Goal: Find specific page/section: Find specific page/section

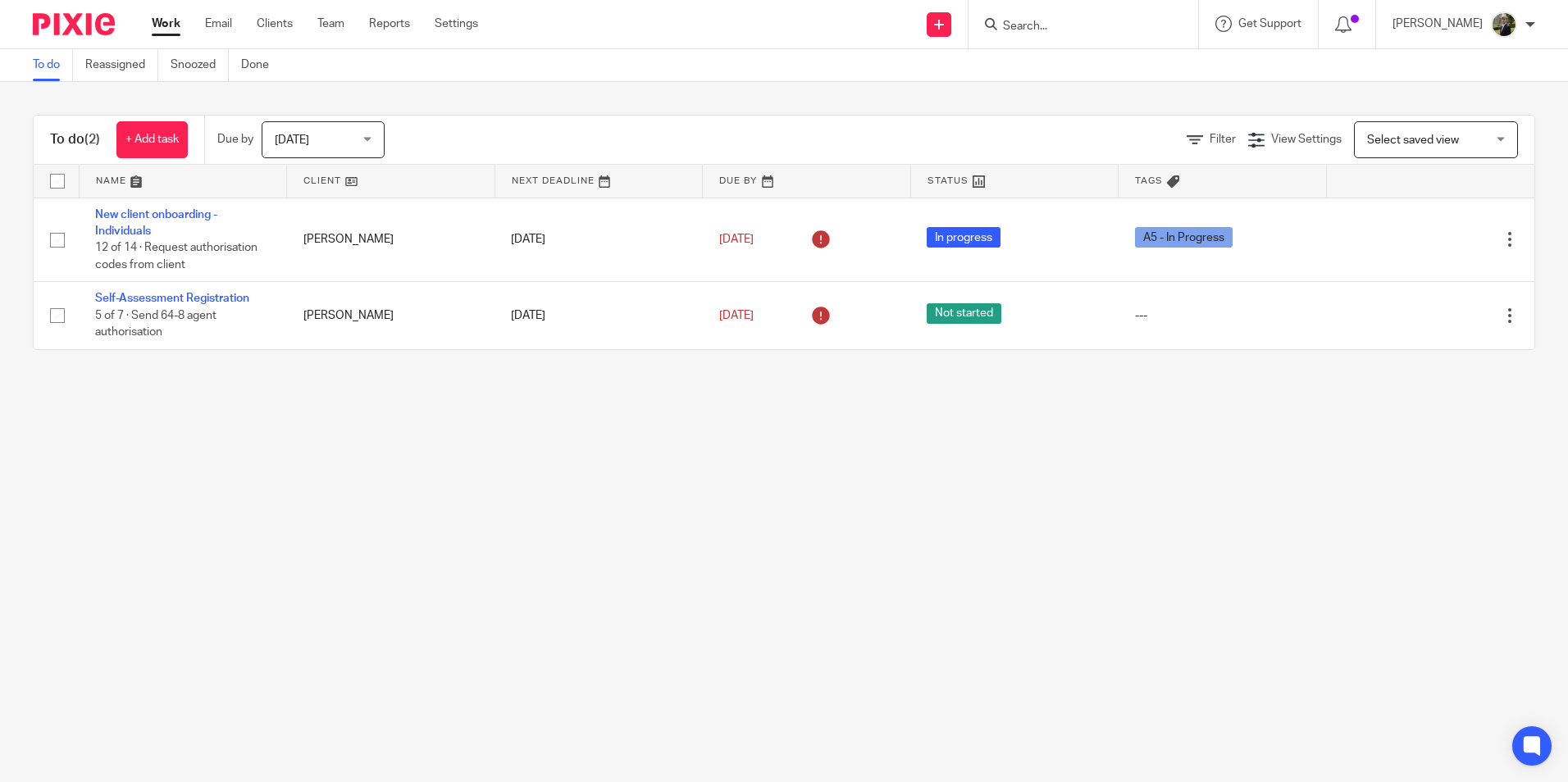
click at [1092, 27] on input "Search" at bounding box center [1075, 27] width 147 height 15
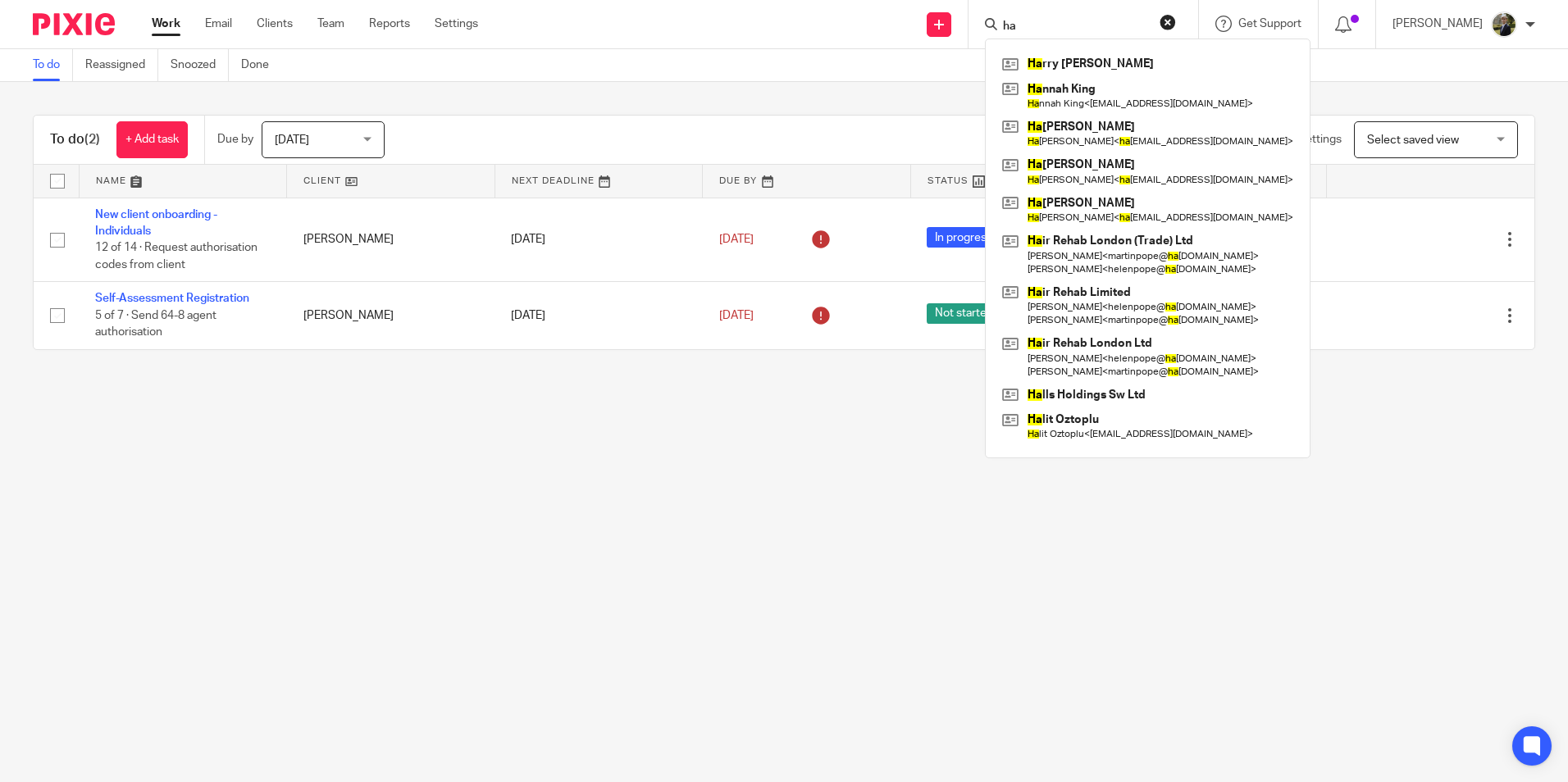
type input "h"
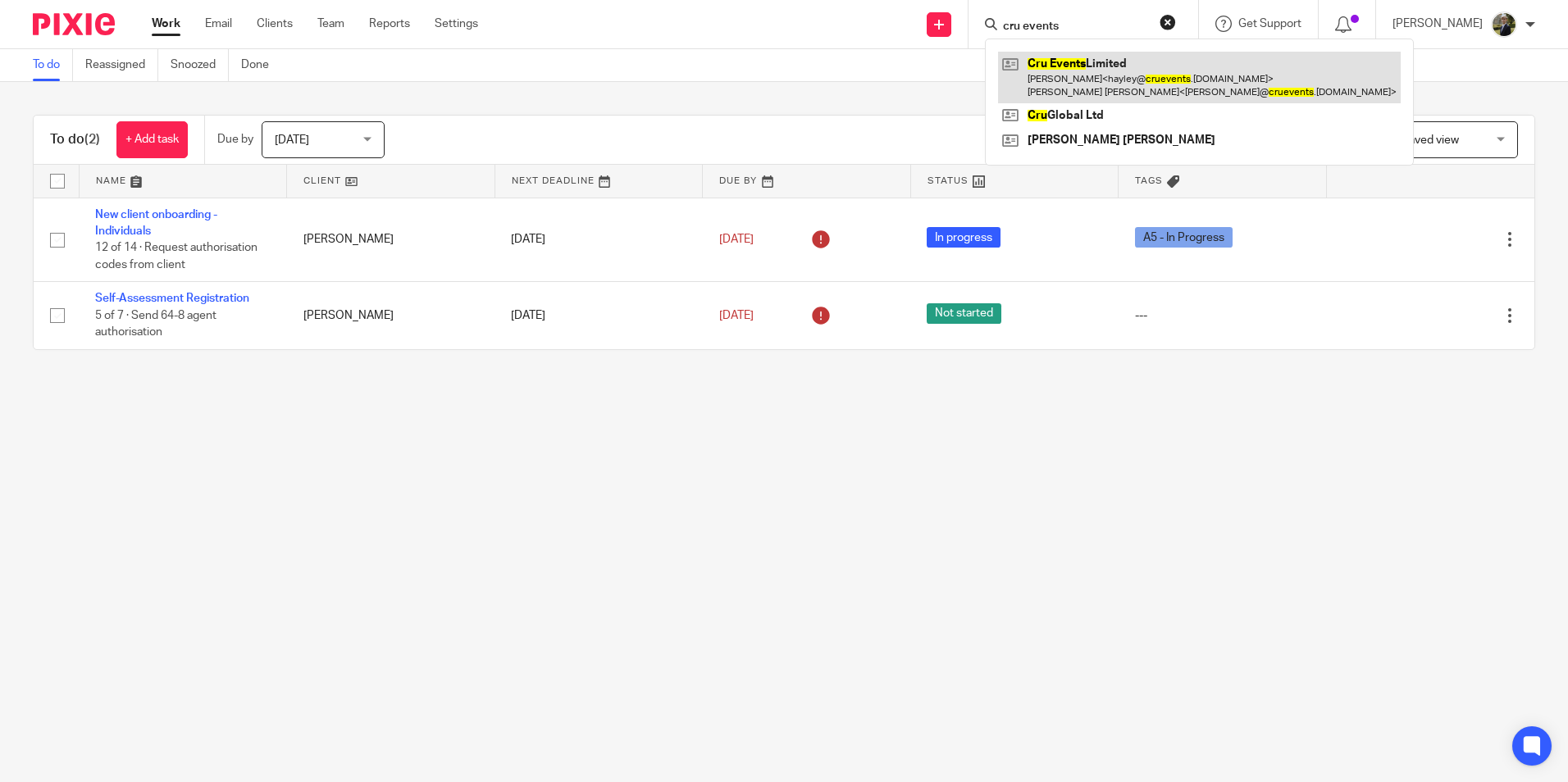
type input "cru events"
click at [1131, 56] on link at bounding box center [1199, 77] width 402 height 51
